Goal: Task Accomplishment & Management: Manage account settings

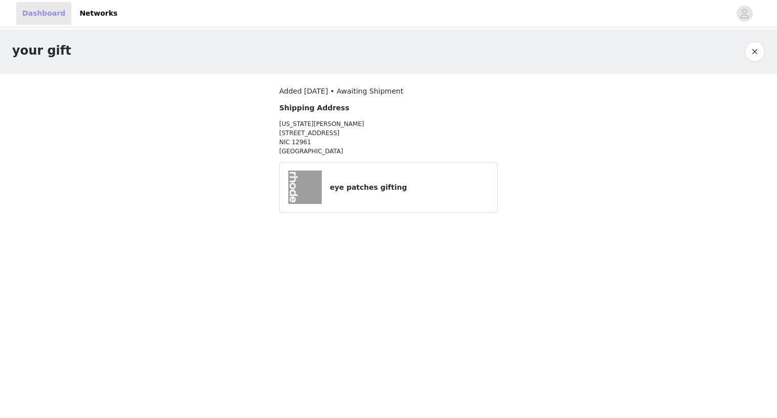
click at [49, 15] on link "Dashboard" at bounding box center [43, 13] width 55 height 23
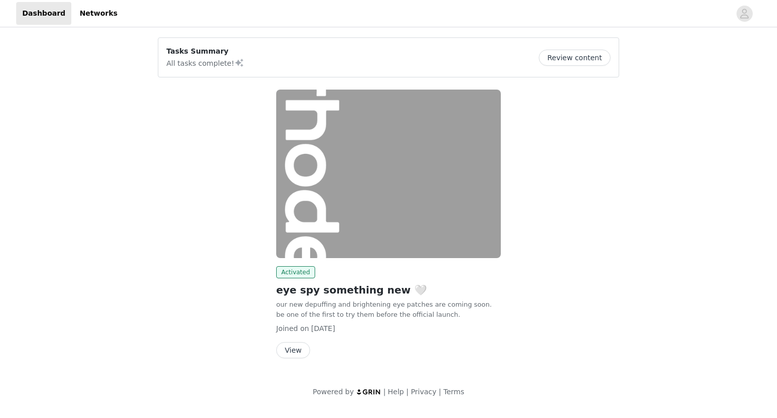
click at [296, 347] on button "View" at bounding box center [293, 350] width 34 height 16
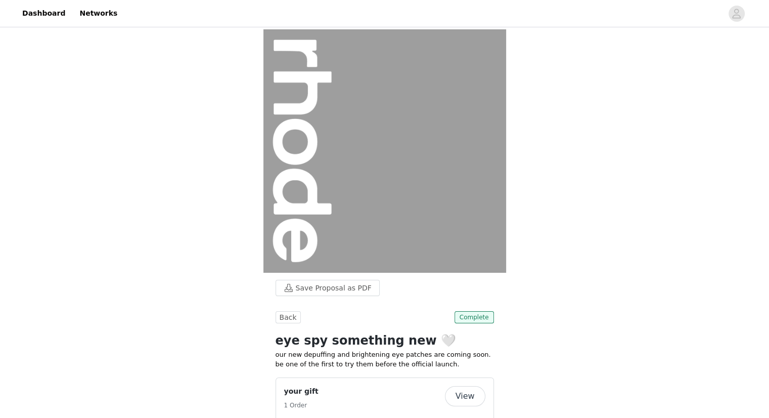
click at [564, 288] on div "Save Proposal as PDF Back Complete eye spy something new 🤍 our new depuffing an…" at bounding box center [384, 291] width 769 height 524
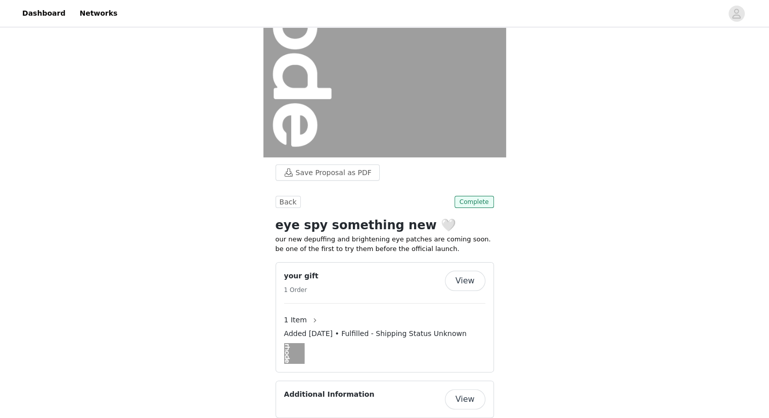
scroll to position [135, 0]
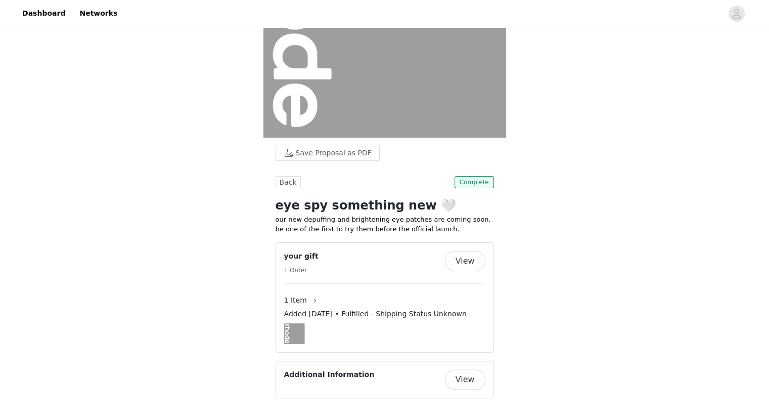
click at [461, 259] on button "View" at bounding box center [465, 261] width 40 height 20
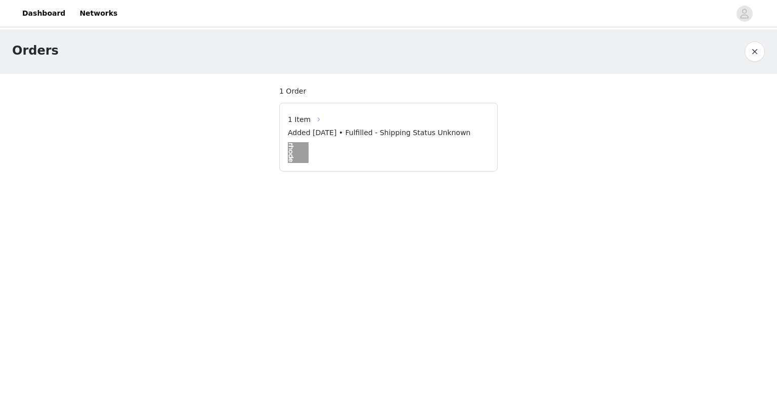
click at [314, 118] on button "button" at bounding box center [319, 119] width 16 height 16
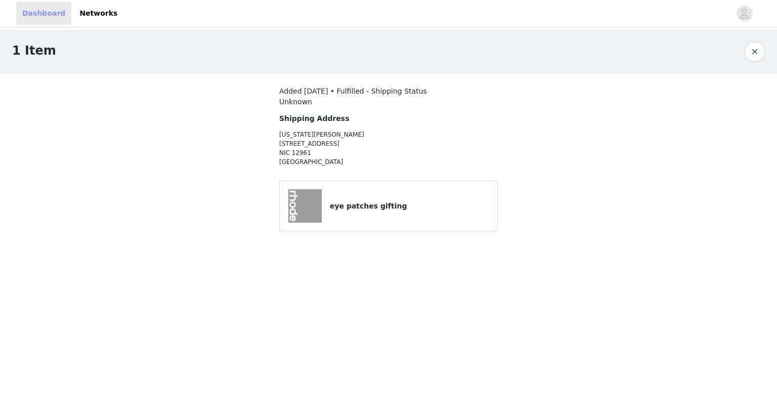
click at [47, 10] on link "Dashboard" at bounding box center [43, 13] width 55 height 23
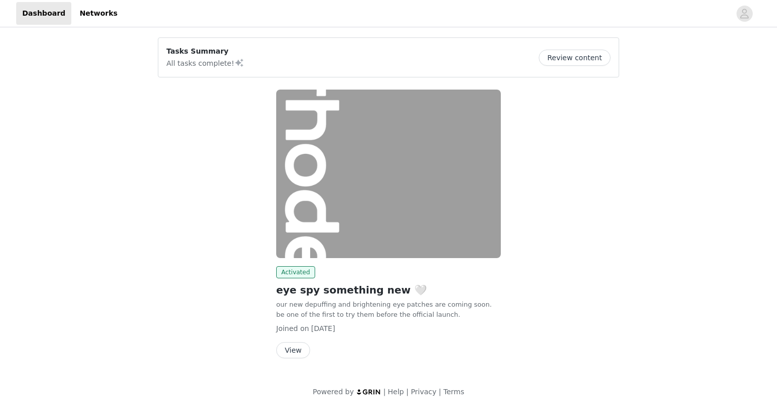
click at [570, 62] on button "Review content" at bounding box center [575, 58] width 72 height 16
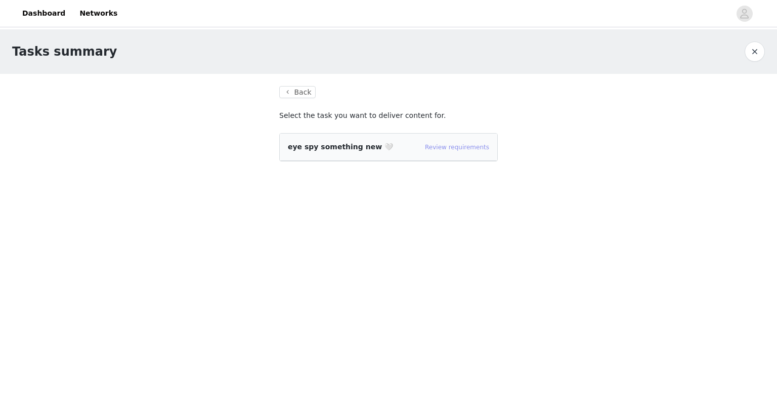
click at [471, 146] on link "Review requirements" at bounding box center [457, 147] width 64 height 7
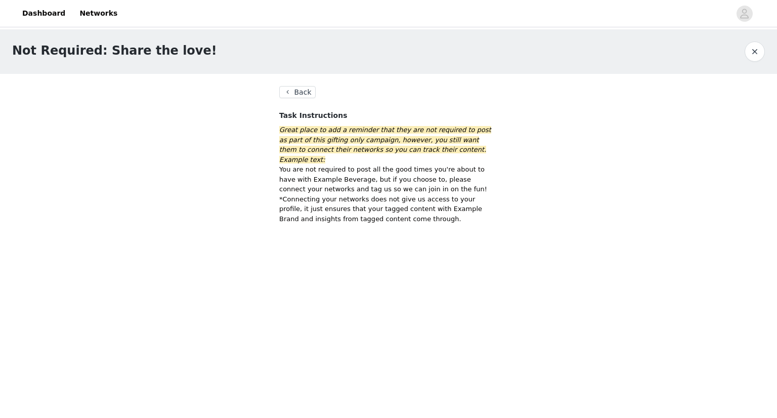
click at [298, 94] on button "Back" at bounding box center [297, 92] width 36 height 12
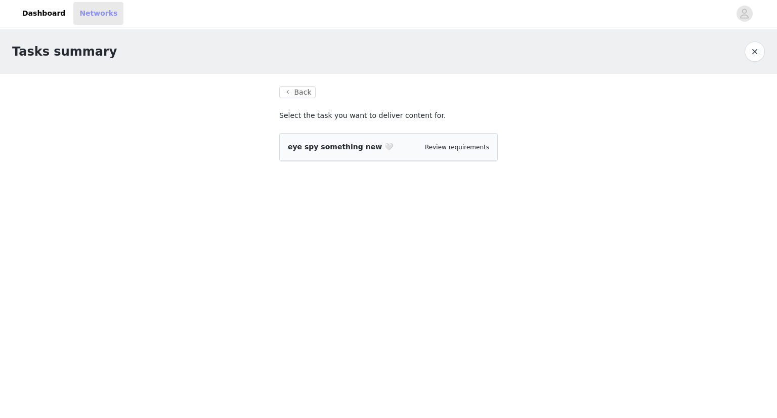
click at [79, 16] on link "Networks" at bounding box center [98, 13] width 50 height 23
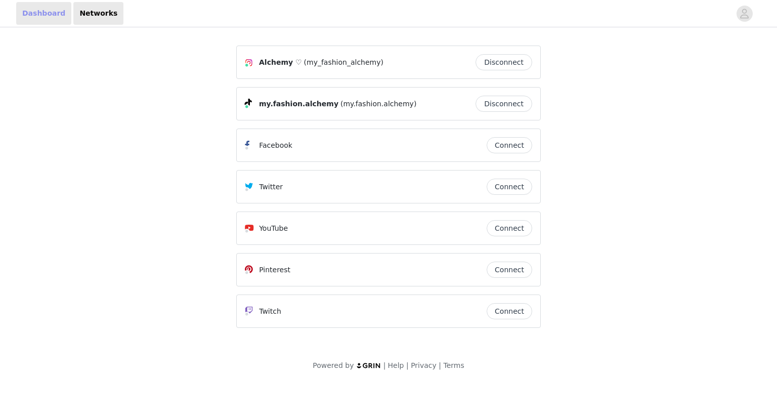
click at [40, 17] on link "Dashboard" at bounding box center [43, 13] width 55 height 23
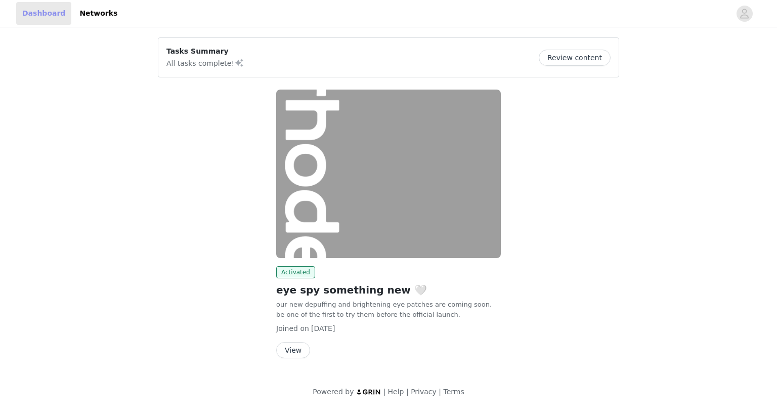
click at [40, 17] on link "Dashboard" at bounding box center [43, 13] width 55 height 23
click at [292, 345] on button "View" at bounding box center [293, 350] width 34 height 16
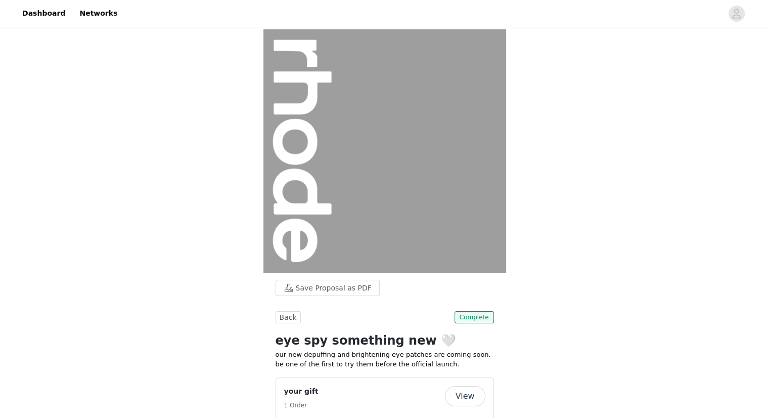
click at [537, 302] on div "Save Proposal as PDF Back Complete eye spy something new 🤍 our new depuffing an…" at bounding box center [384, 291] width 769 height 524
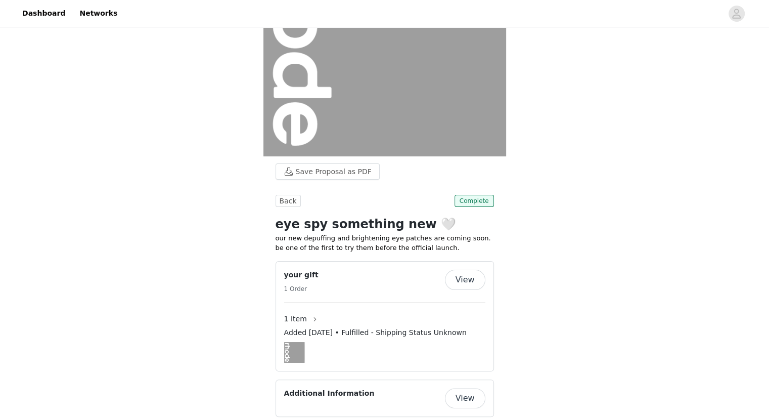
scroll to position [115, 0]
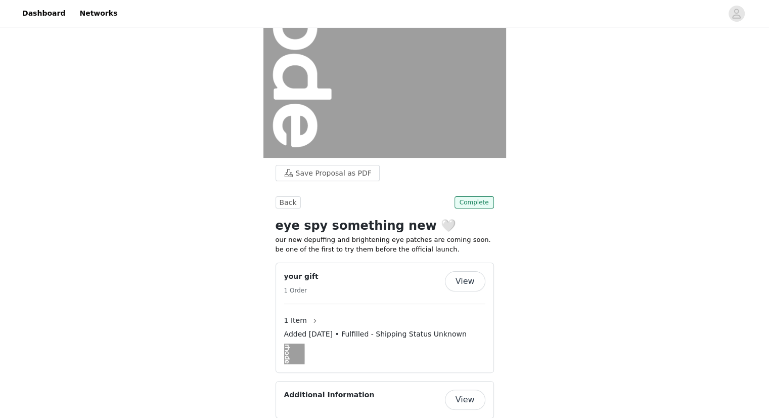
click at [472, 274] on button "View" at bounding box center [465, 281] width 40 height 20
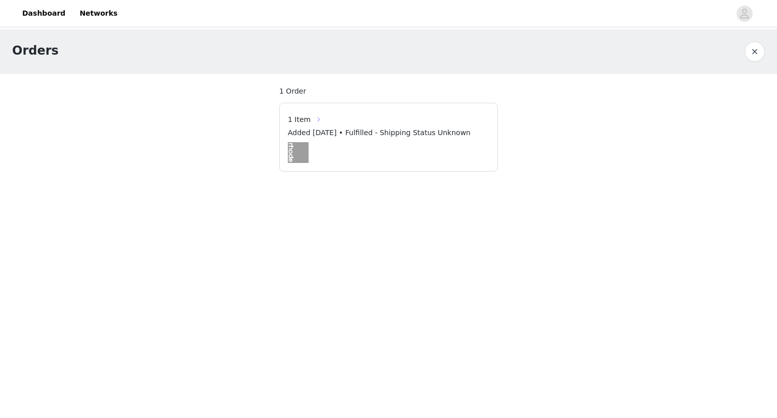
click at [314, 117] on button "button" at bounding box center [319, 119] width 16 height 16
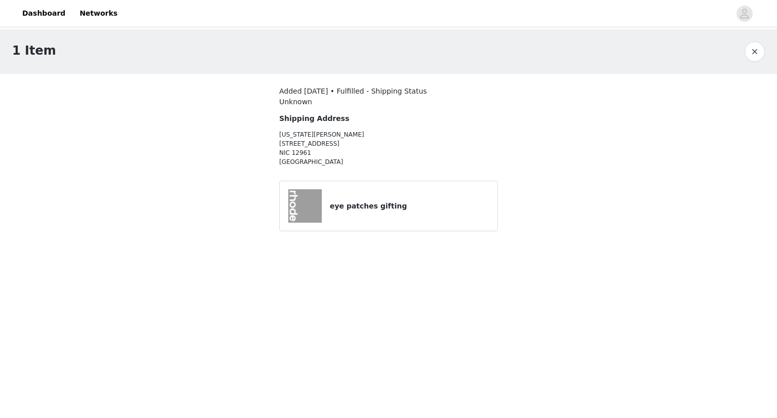
click at [365, 206] on h4 "eye patches gifting" at bounding box center [409, 206] width 159 height 11
